Goal: Transaction & Acquisition: Purchase product/service

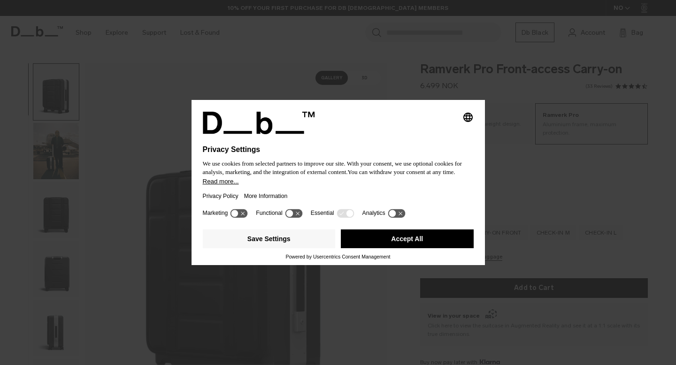
click at [416, 246] on button "Accept All" at bounding box center [407, 239] width 133 height 19
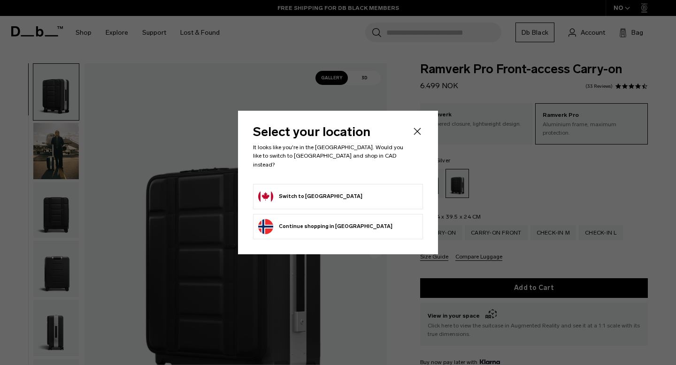
click at [389, 175] on header "Select your location It looks like you're in the [GEOGRAPHIC_DATA]. Would you l…" at bounding box center [338, 155] width 170 height 58
click at [388, 184] on li "Switch to [GEOGRAPHIC_DATA]" at bounding box center [338, 196] width 170 height 25
click at [388, 189] on form "Switch to [GEOGRAPHIC_DATA]" at bounding box center [338, 196] width 160 height 15
click at [316, 189] on button "Switch to [GEOGRAPHIC_DATA]" at bounding box center [310, 196] width 104 height 15
click at [421, 134] on icon "Close" at bounding box center [417, 131] width 11 height 11
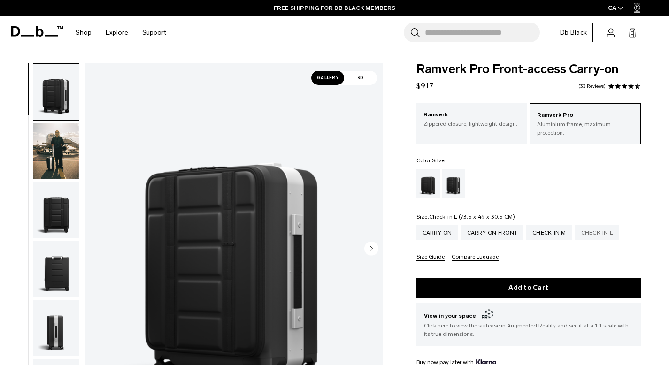
click at [587, 225] on div "Check-in L" at bounding box center [597, 232] width 44 height 15
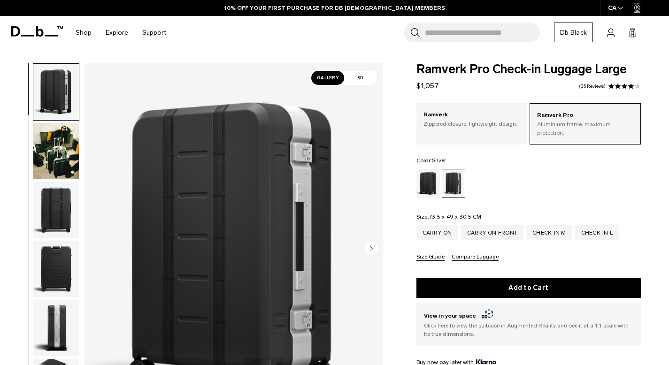
click at [62, 227] on img "button" at bounding box center [56, 210] width 46 height 56
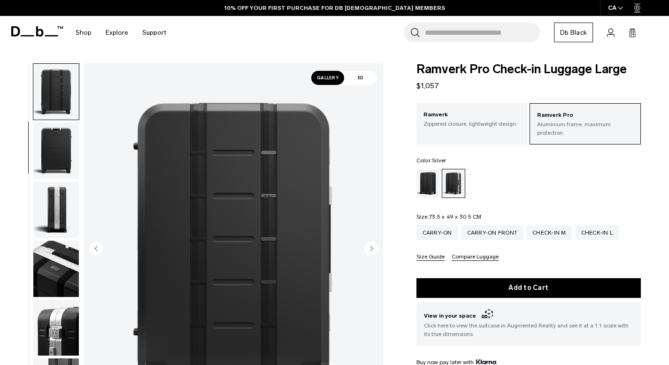
click at [64, 244] on img "button" at bounding box center [56, 269] width 46 height 56
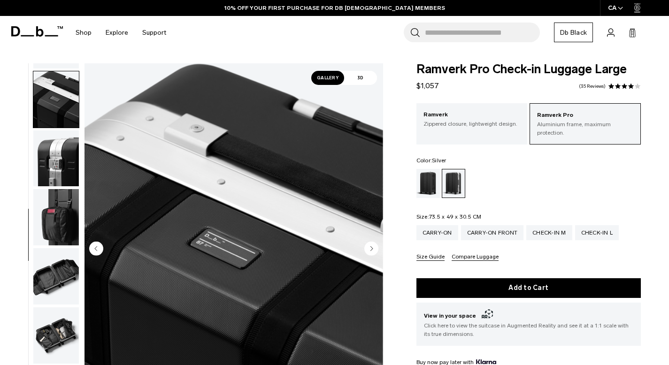
scroll to position [295, 0]
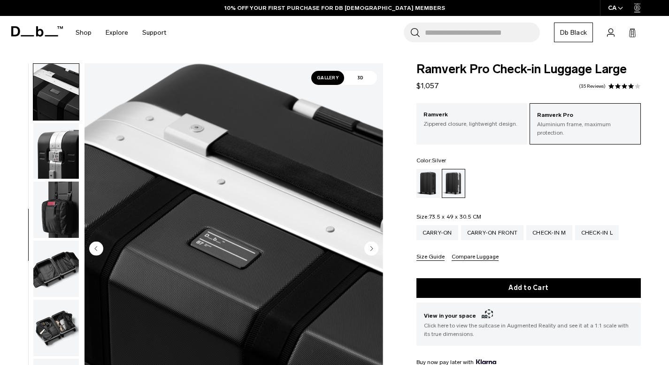
click at [48, 166] on img "button" at bounding box center [56, 151] width 46 height 56
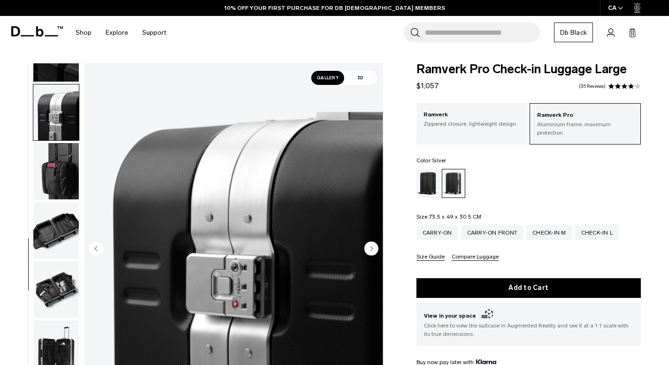
scroll to position [334, 0]
click at [49, 172] on img "button" at bounding box center [56, 171] width 46 height 56
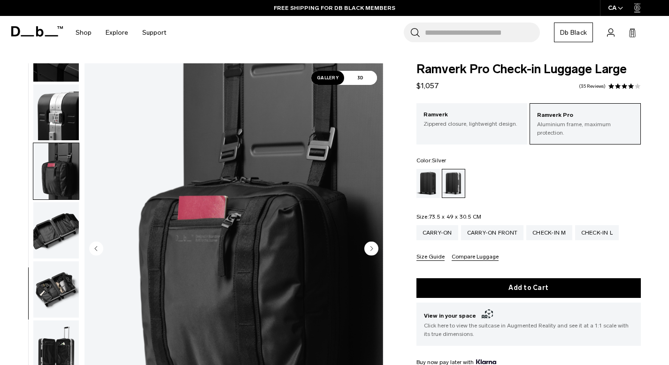
scroll to position [331, 0]
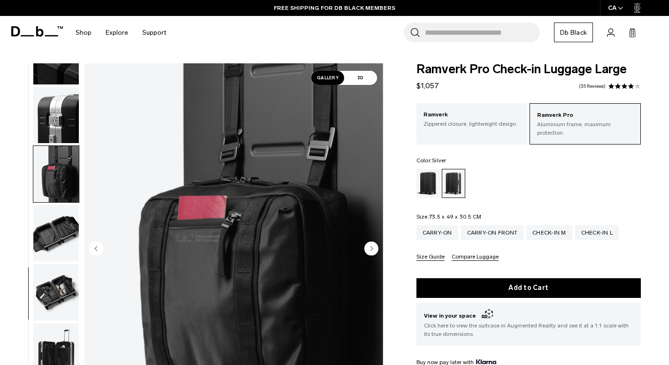
click at [51, 190] on img "button" at bounding box center [56, 174] width 46 height 56
